Goal: Browse casually

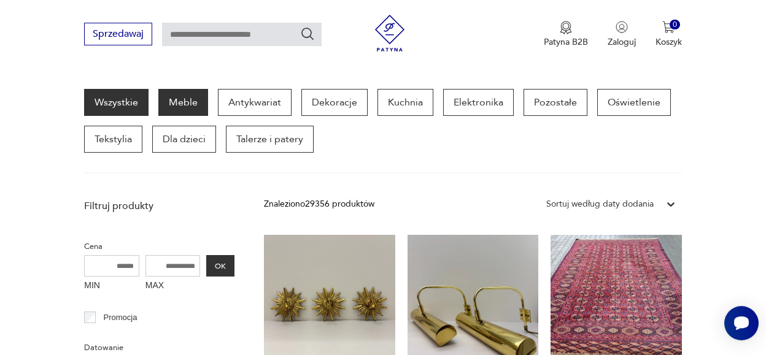
scroll to position [55, 0]
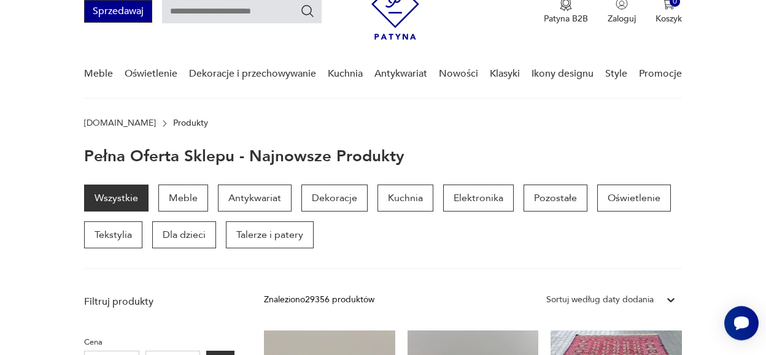
click at [118, 10] on button "Sprzedawaj" at bounding box center [118, 11] width 68 height 23
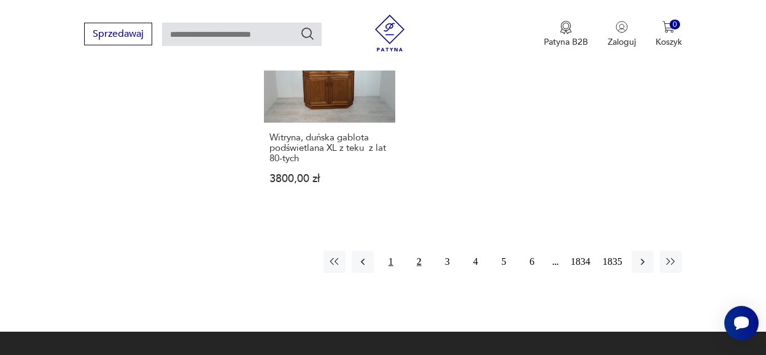
scroll to position [1605, 0]
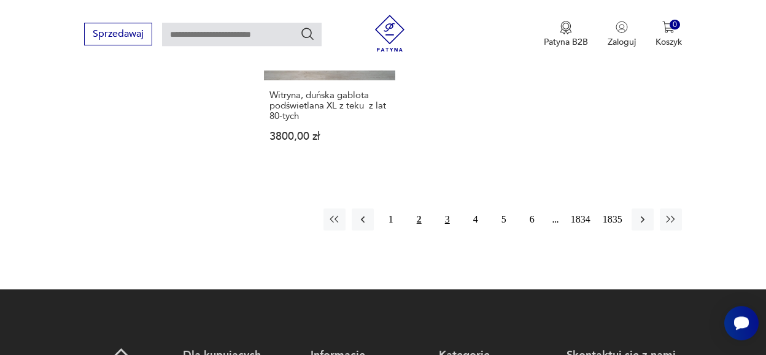
click at [447, 209] on button "3" at bounding box center [447, 220] width 22 height 22
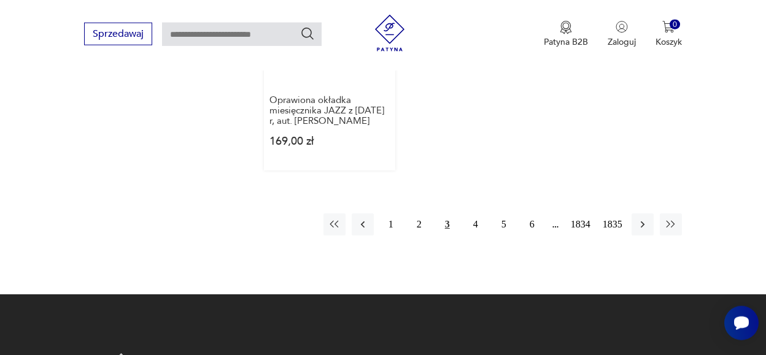
scroll to position [1709, 0]
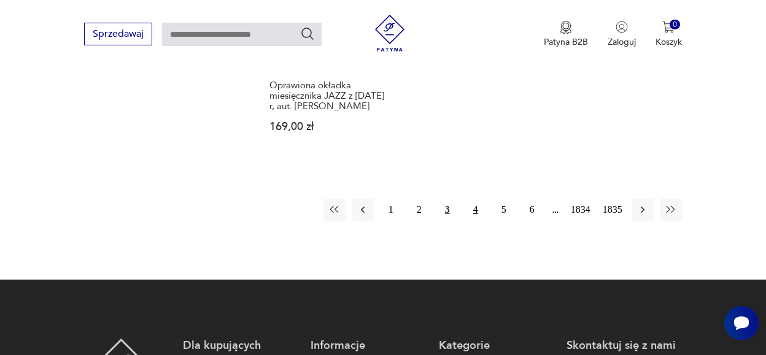
click at [475, 199] on button "4" at bounding box center [476, 210] width 22 height 22
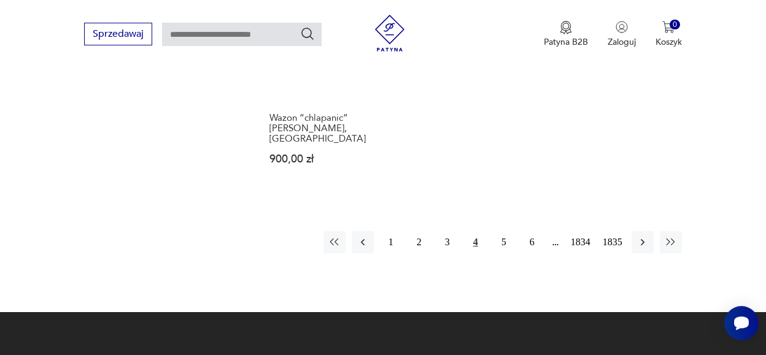
scroll to position [1580, 0]
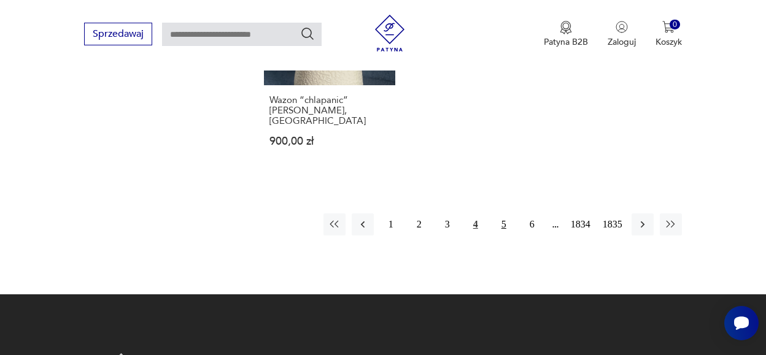
click at [504, 214] on button "5" at bounding box center [504, 225] width 22 height 22
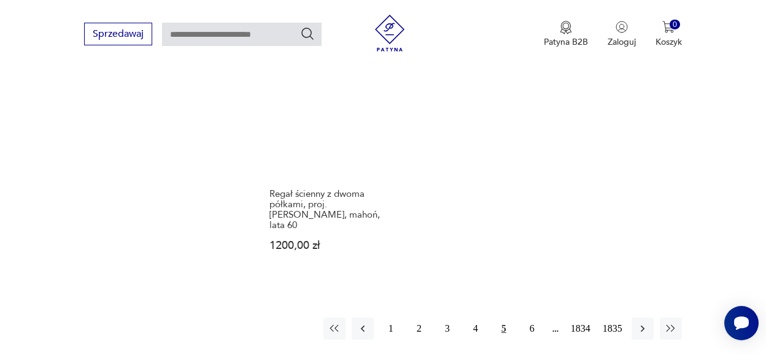
scroll to position [1515, 0]
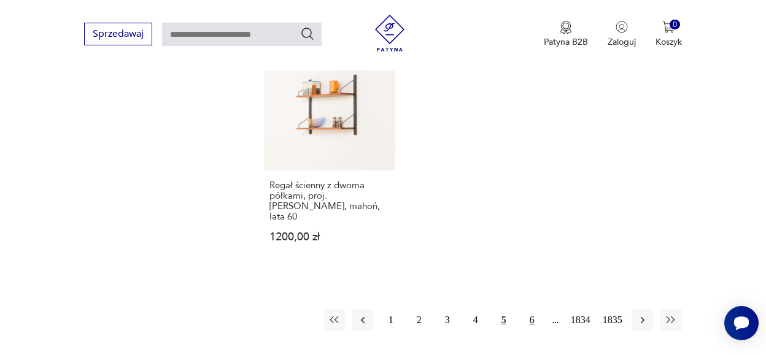
click at [531, 309] on button "6" at bounding box center [532, 320] width 22 height 22
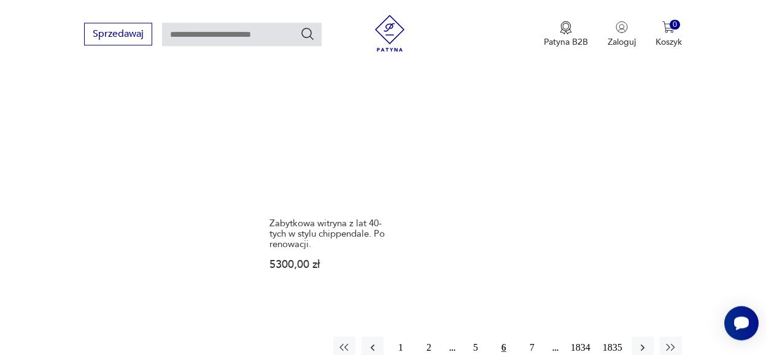
scroll to position [1515, 0]
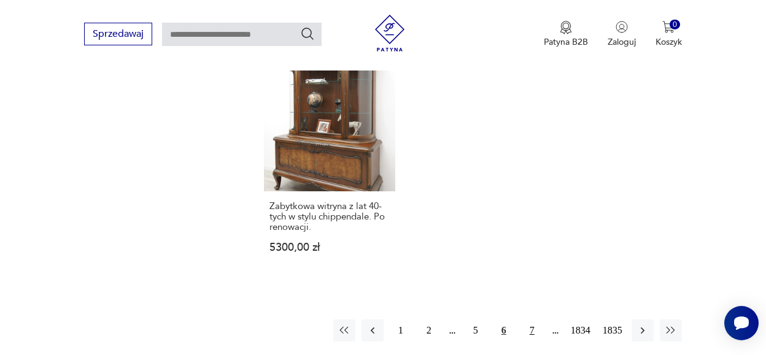
click at [533, 320] on button "7" at bounding box center [532, 331] width 22 height 22
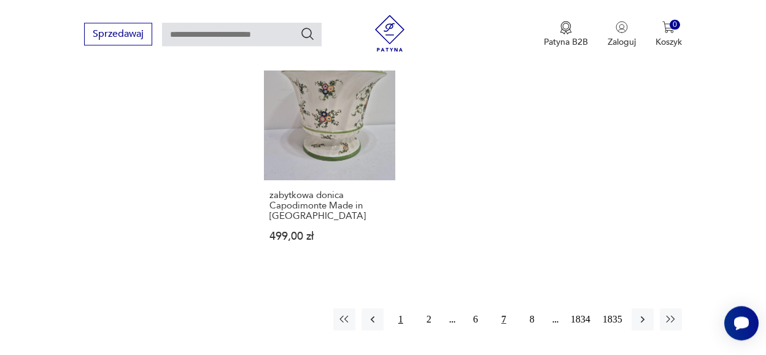
scroll to position [1580, 0]
click at [532, 307] on button "8" at bounding box center [532, 318] width 22 height 22
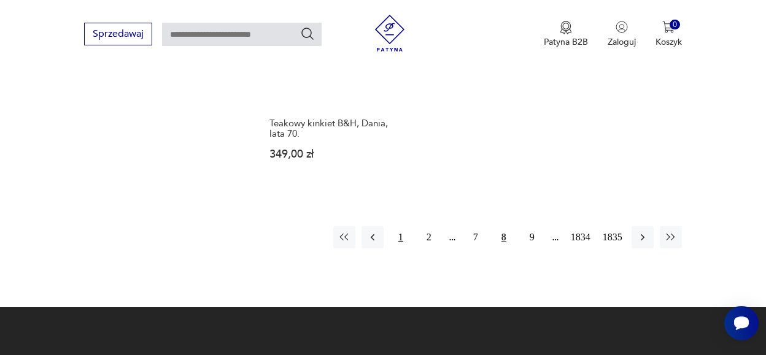
scroll to position [1580, 0]
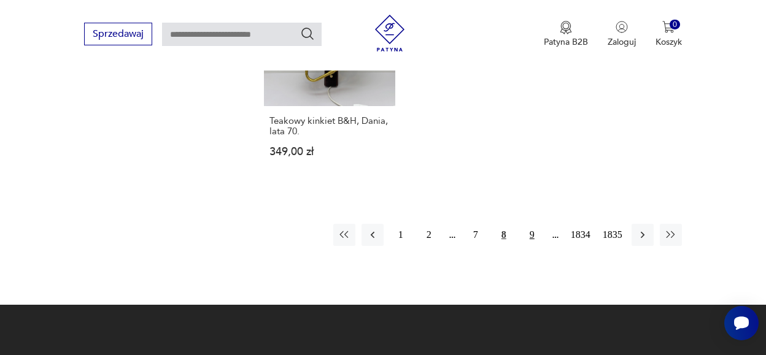
click at [533, 224] on button "9" at bounding box center [532, 235] width 22 height 22
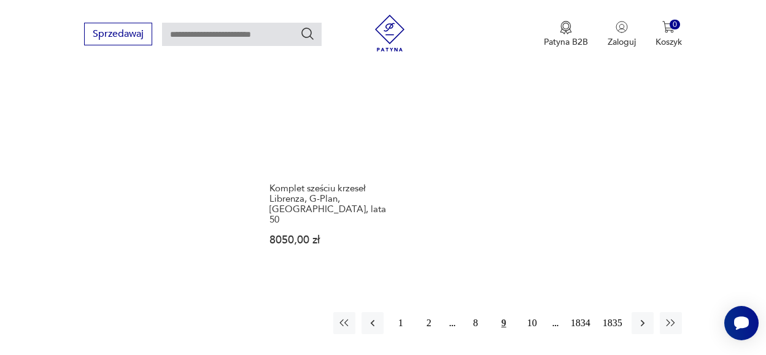
scroll to position [1515, 0]
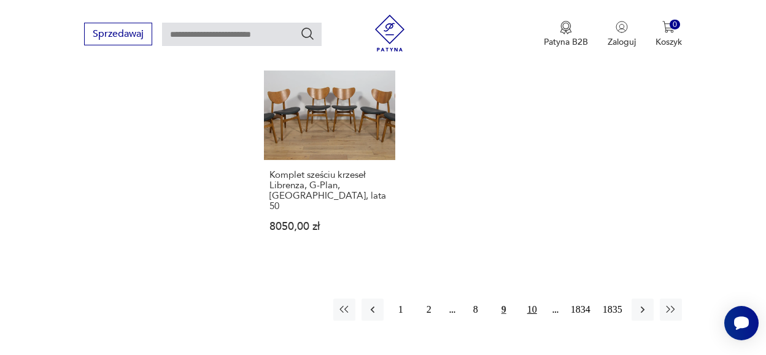
click at [535, 299] on button "10" at bounding box center [532, 310] width 22 height 22
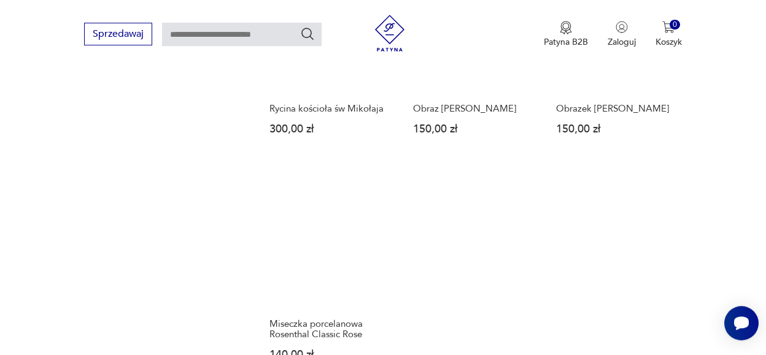
scroll to position [1451, 0]
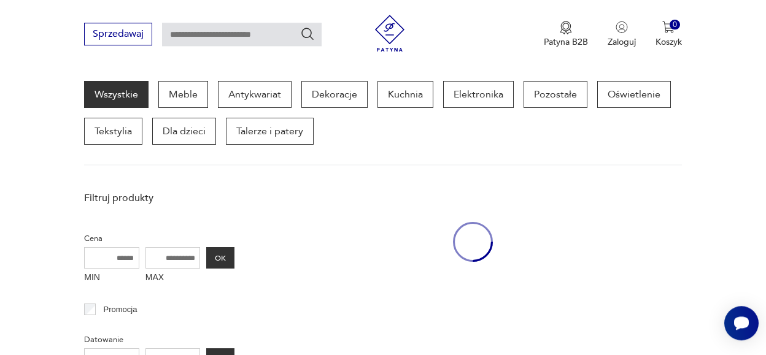
scroll to position [158, 0]
